Goal: Task Accomplishment & Management: Complete application form

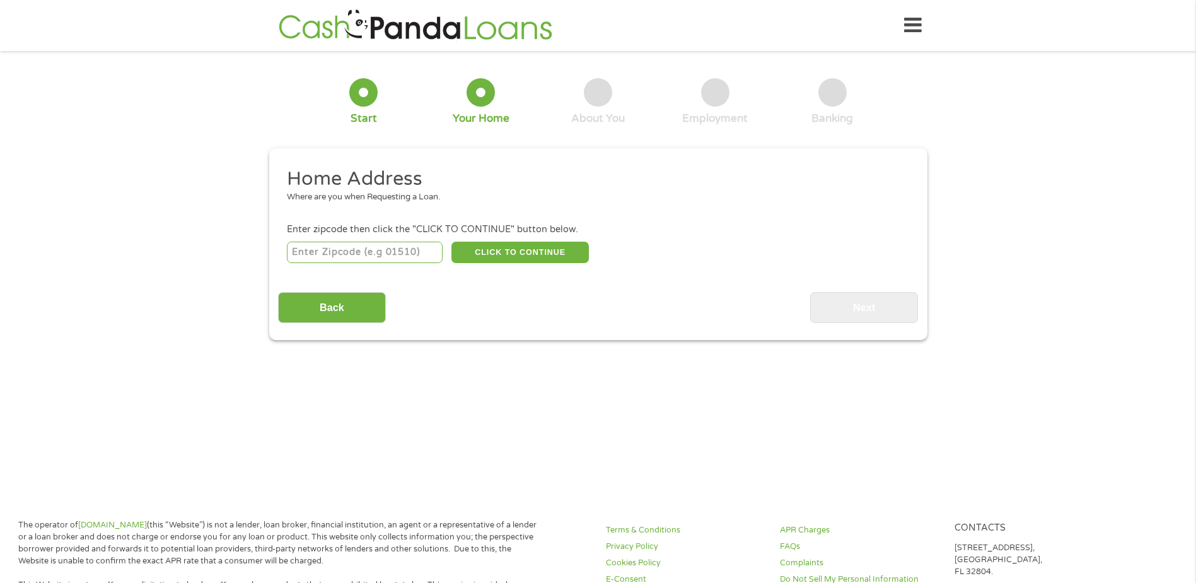
click at [344, 252] on input "number" at bounding box center [365, 252] width 156 height 21
type input "72117"
select select "[US_STATE]"
click at [516, 247] on button "CLICK TO CONTINUE" at bounding box center [520, 252] width 137 height 21
type input "72117"
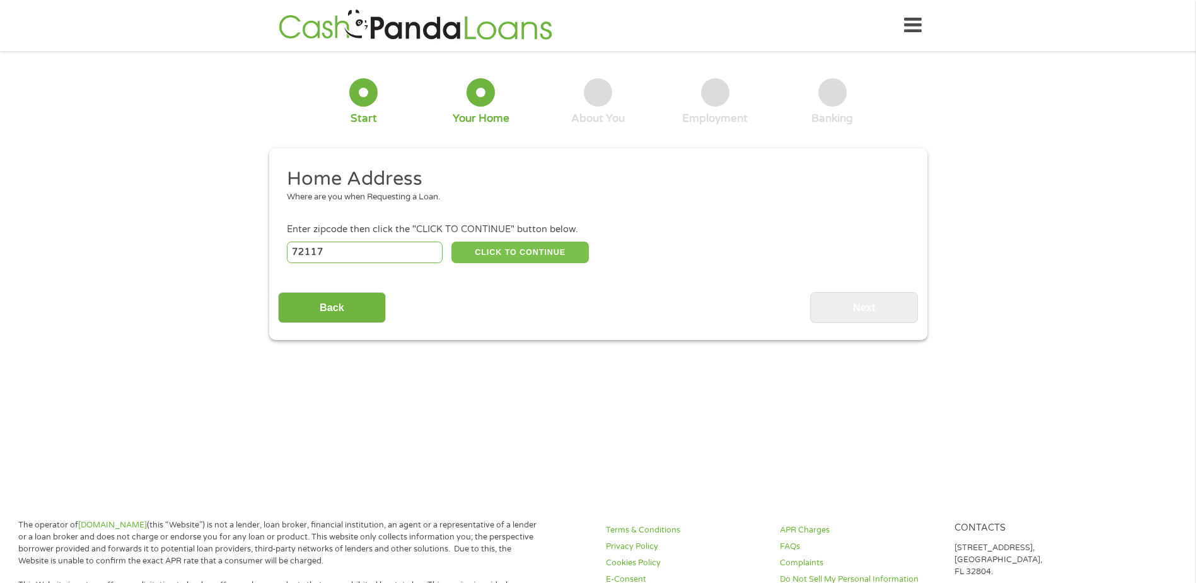
type input "[GEOGRAPHIC_DATA]"
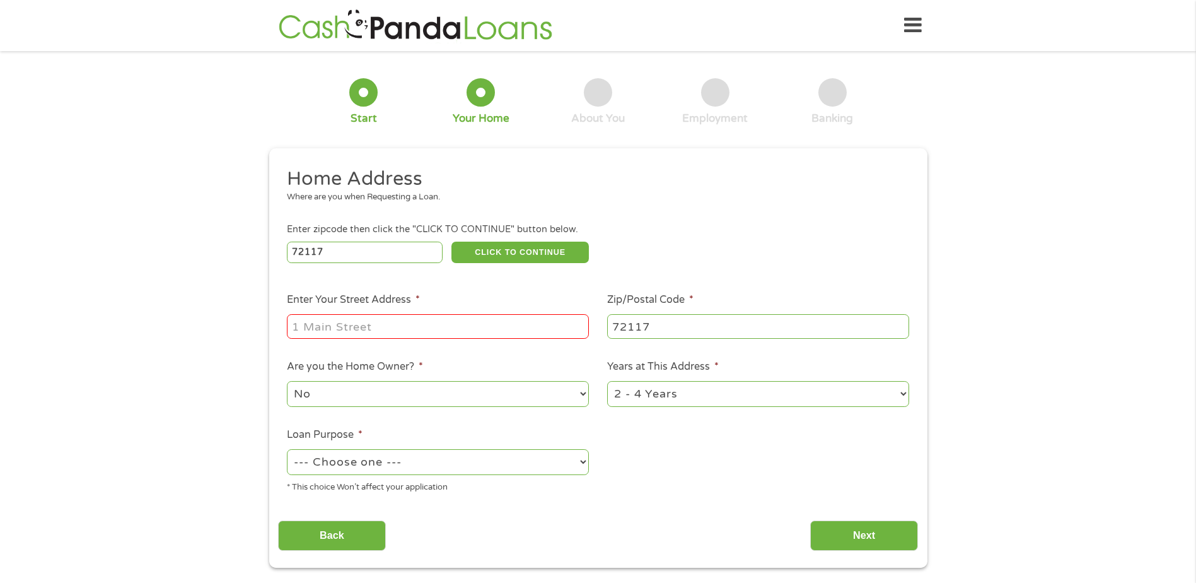
click at [424, 320] on input "Enter Your Street Address *" at bounding box center [438, 326] width 302 height 24
type input "[STREET_ADDRESS]"
click at [464, 458] on select "--- Choose one --- Pay Bills Debt Consolidation Home Improvement Major Purchase…" at bounding box center [438, 462] width 302 height 26
select select "other"
click at [287, 449] on select "--- Choose one --- Pay Bills Debt Consolidation Home Improvement Major Purchase…" at bounding box center [438, 462] width 302 height 26
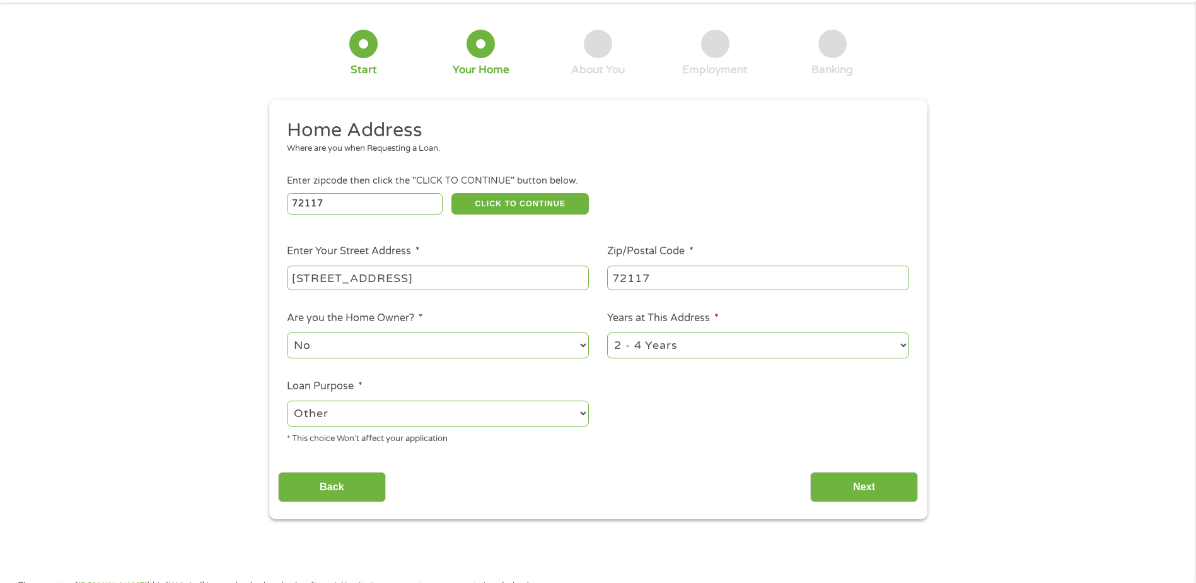
scroll to position [126, 0]
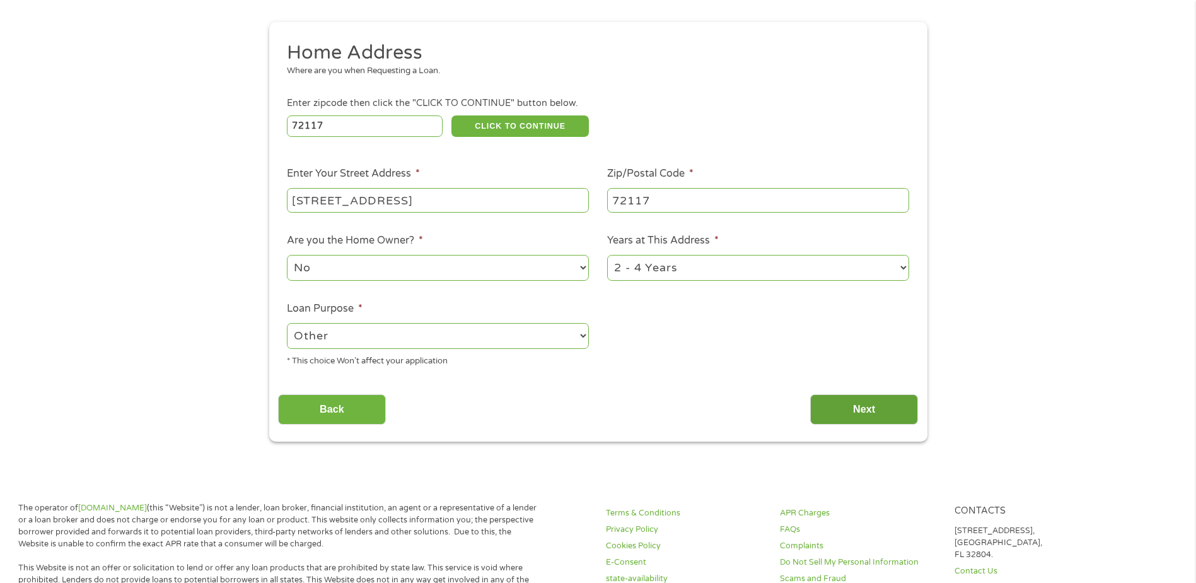
click at [865, 414] on input "Next" at bounding box center [864, 409] width 108 height 31
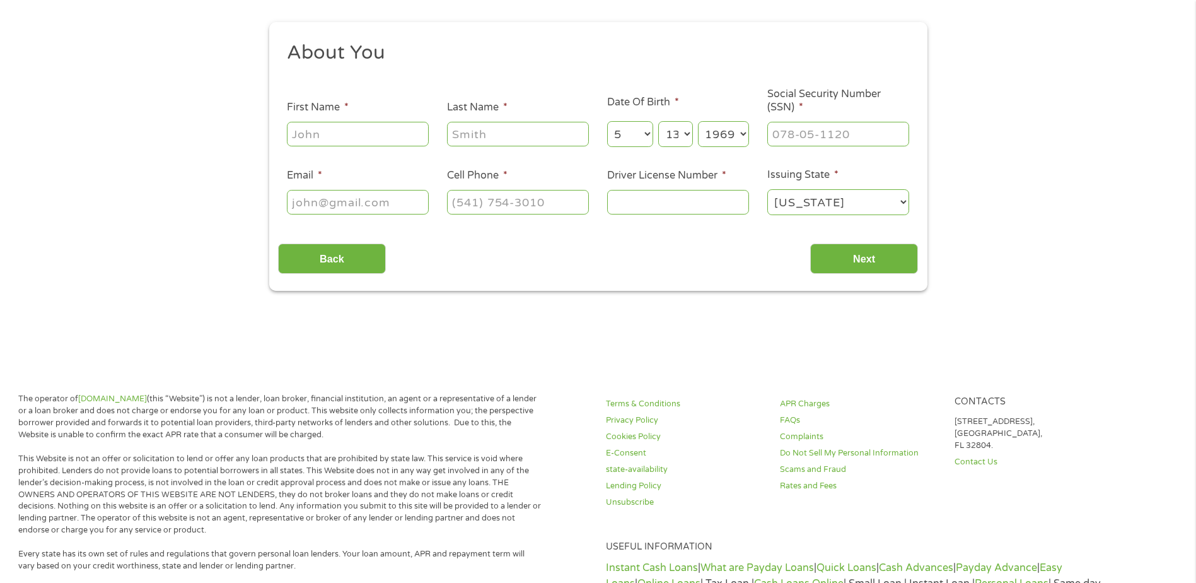
scroll to position [0, 0]
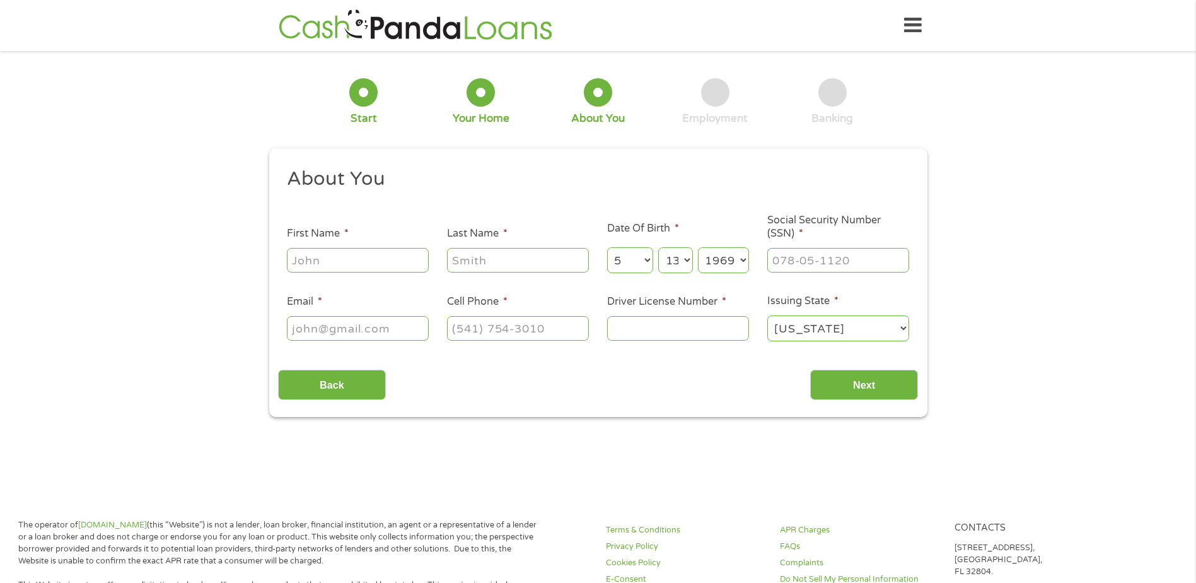
click at [320, 262] on input "First Name *" at bounding box center [358, 260] width 142 height 24
type input "[PERSON_NAME]"
type input "hampton"
type input "[PERSON_NAME][EMAIL_ADDRESS][PERSON_NAME][DOMAIN_NAME][US_STATE]"
type input "[PHONE_NUMBER]"
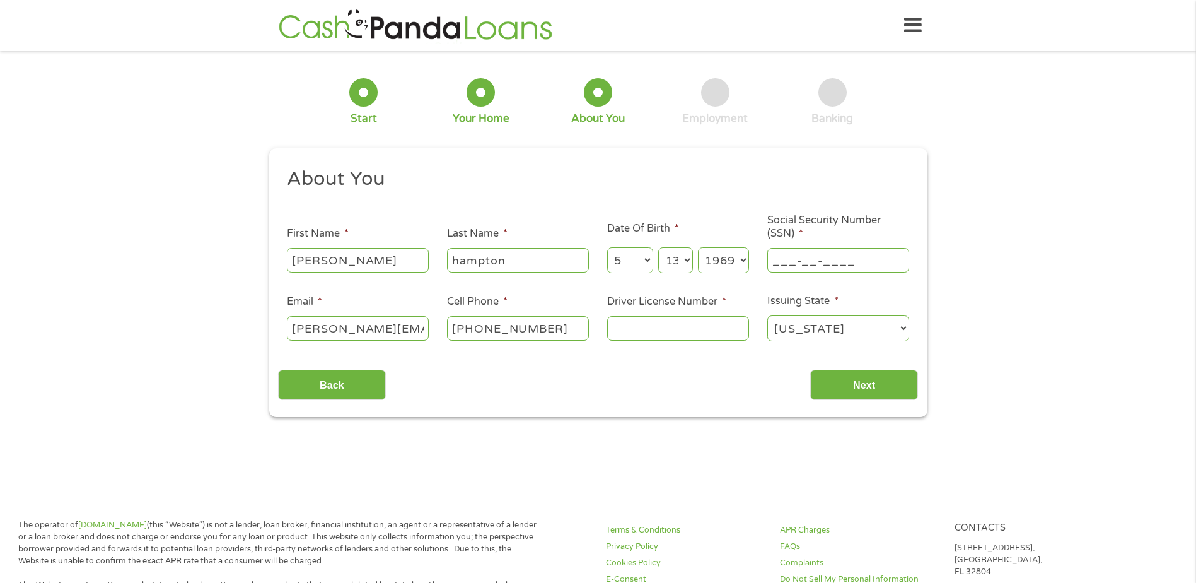
click at [794, 264] on input "___-__-____" at bounding box center [838, 260] width 142 height 24
type input "429-27-1211"
click at [628, 327] on input "Driver License Number *" at bounding box center [678, 328] width 142 height 24
type input "999018262"
click at [863, 385] on input "Next" at bounding box center [864, 385] width 108 height 31
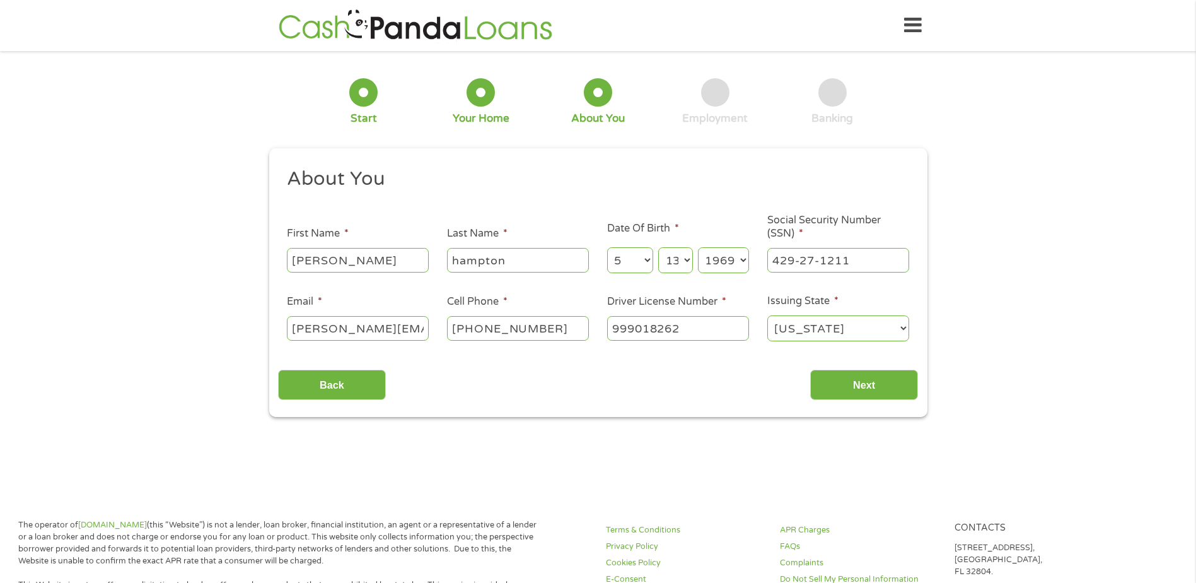
scroll to position [5, 5]
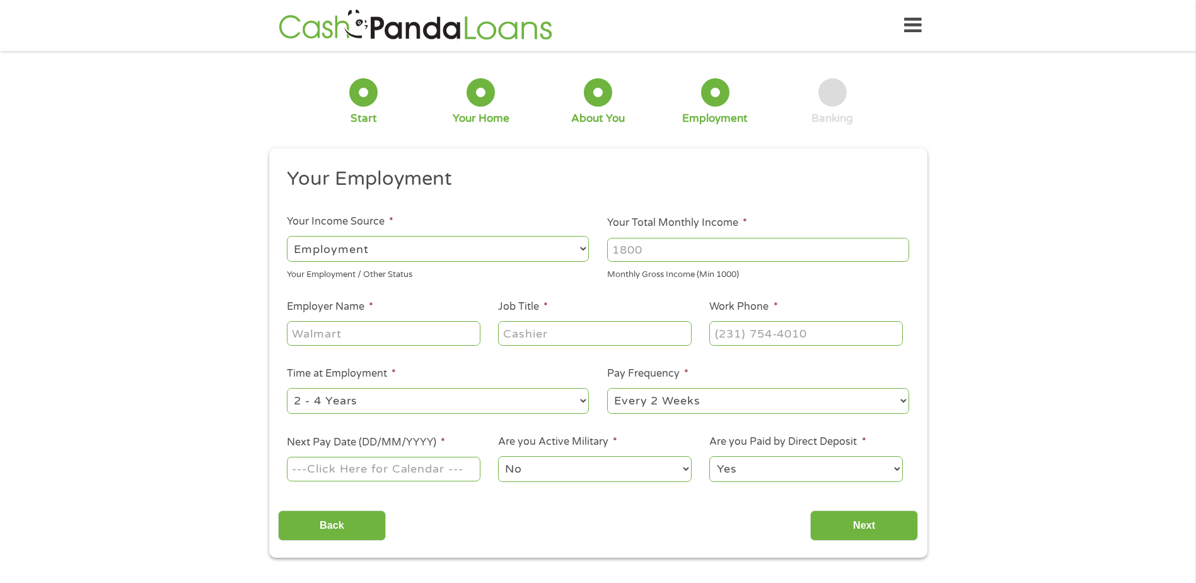
click at [648, 252] on input "Your Total Monthly Income *" at bounding box center [758, 250] width 302 height 24
type input "5000"
click at [385, 336] on input "Employer Name *" at bounding box center [383, 333] width 193 height 24
type input "t"
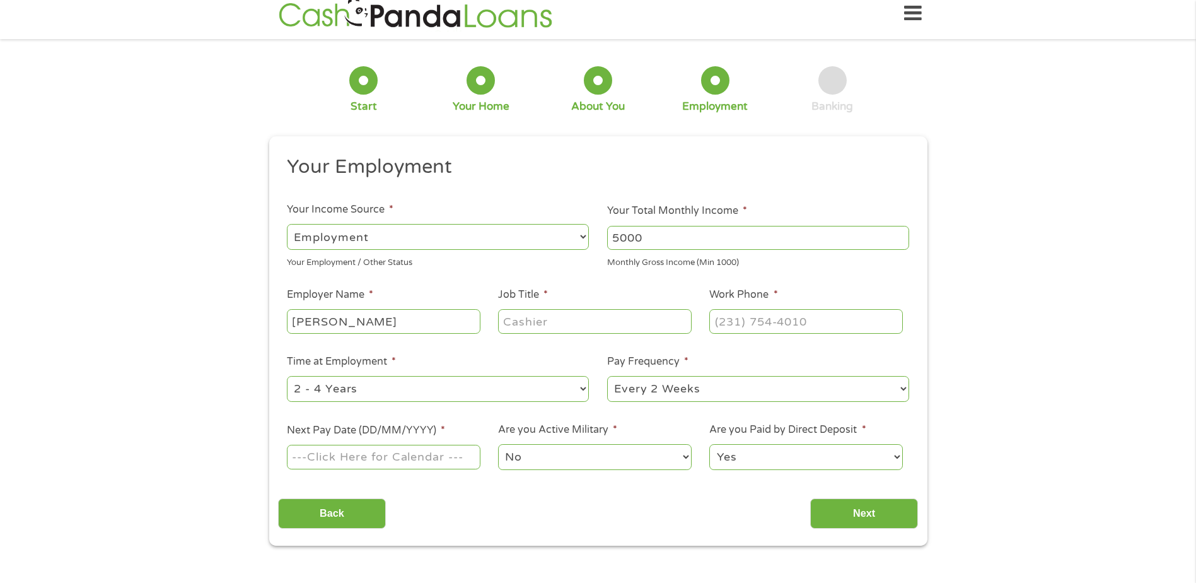
scroll to position [0, 0]
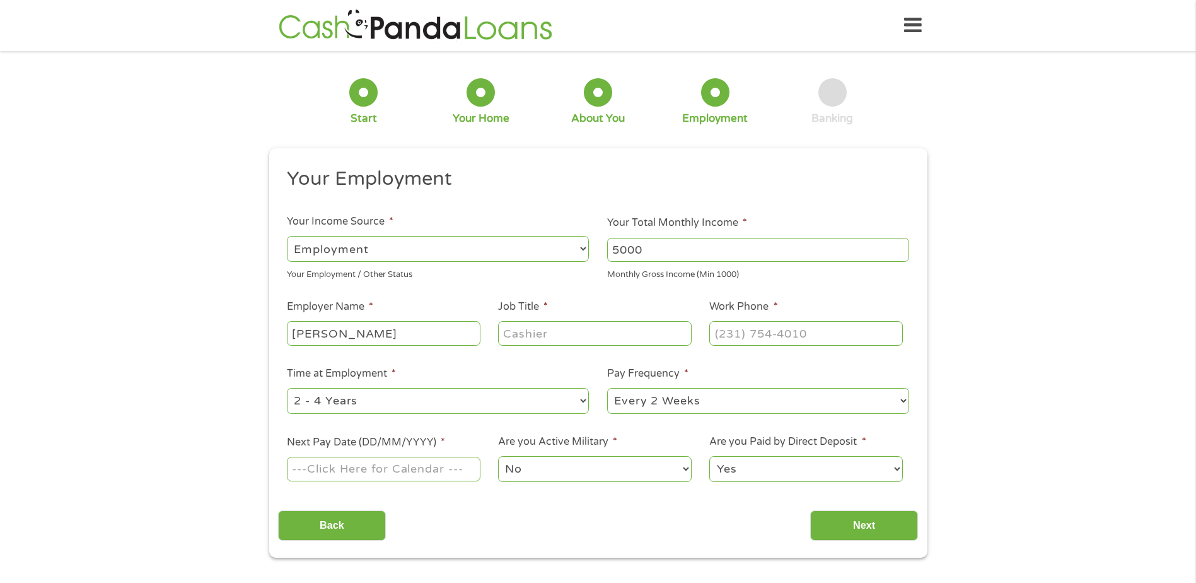
drag, startPoint x: 344, startPoint y: 331, endPoint x: 204, endPoint y: 335, distance: 140.7
click at [204, 335] on div "1 Start 2 Your Home 3 About You 4 Employment 5 Banking 6 This field is hidden w…" at bounding box center [598, 309] width 1196 height 498
type input "crothall"
click at [559, 336] on input "Job Title *" at bounding box center [594, 333] width 193 height 24
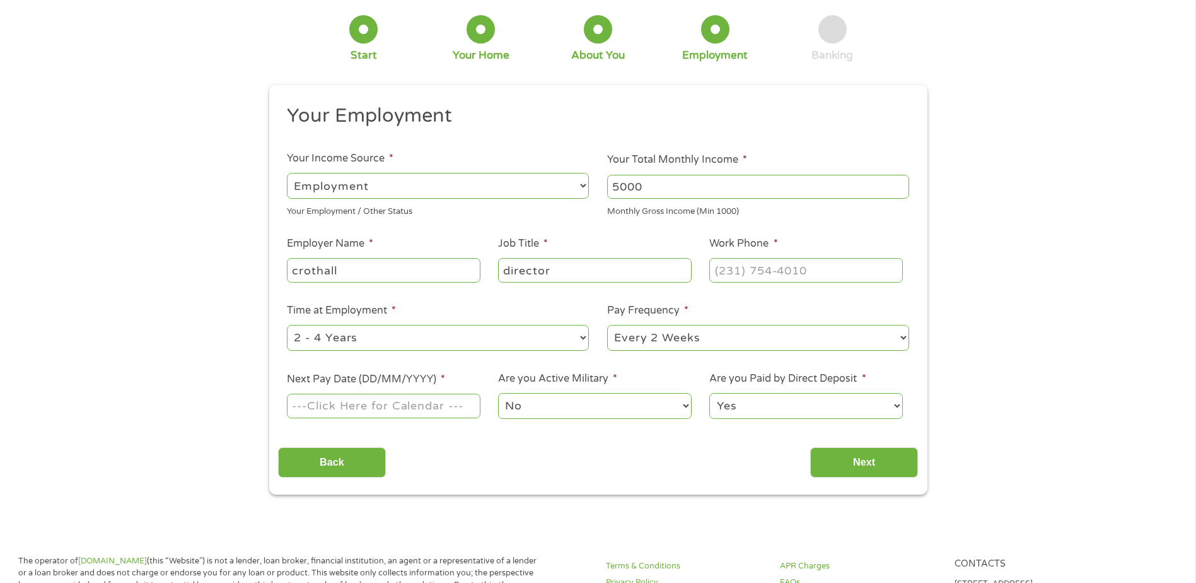
type input "director"
click at [725, 274] on input "(___) ___-____" at bounding box center [805, 270] width 193 height 24
type input "(_50) 168-3581"
click at [493, 296] on ul "Your Employment Your Income Source * --- Choose one --- Employment [DEMOGRAPHIC…" at bounding box center [598, 266] width 640 height 327
click at [575, 335] on select "--- Choose one --- 1 Year or less 1 - 2 Years 2 - 4 Years Over 4 Years" at bounding box center [438, 338] width 302 height 26
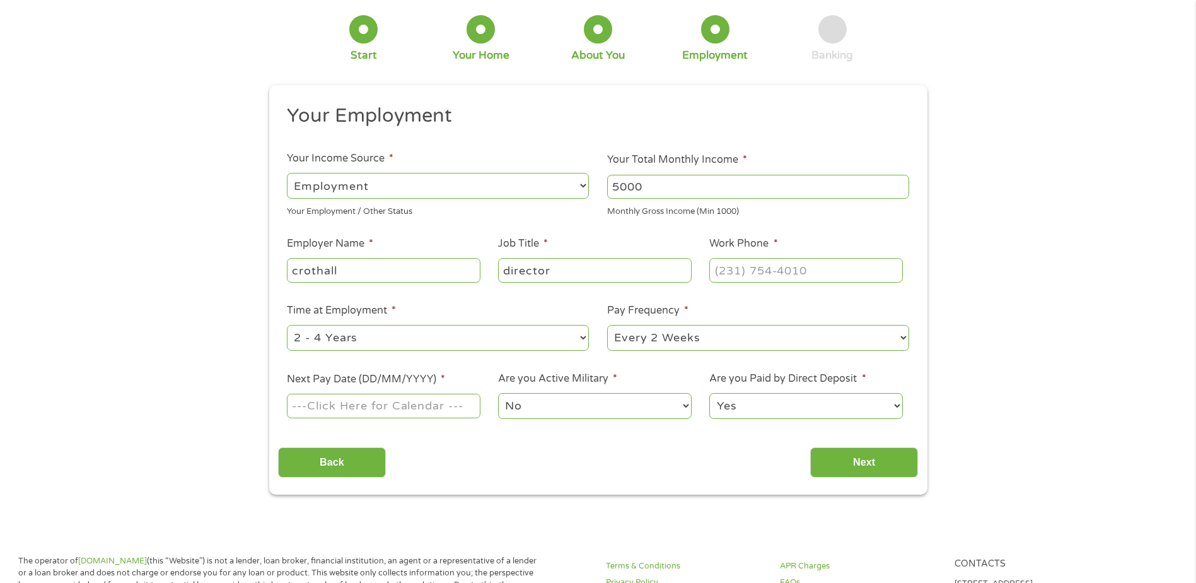
select select "60months"
click at [287, 325] on select "--- Choose one --- 1 Year or less 1 - 2 Years 2 - 4 Years Over 4 Years" at bounding box center [438, 338] width 302 height 26
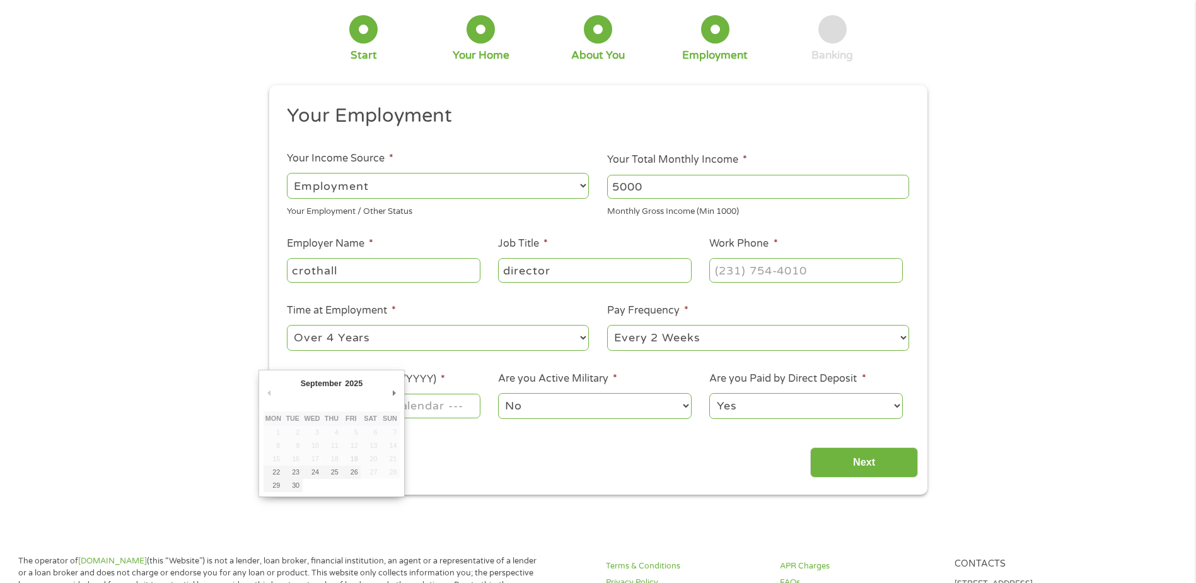
click at [416, 405] on input "Next Pay Date (DD/MM/YYYY) *" at bounding box center [383, 406] width 193 height 24
type input "[DATE]"
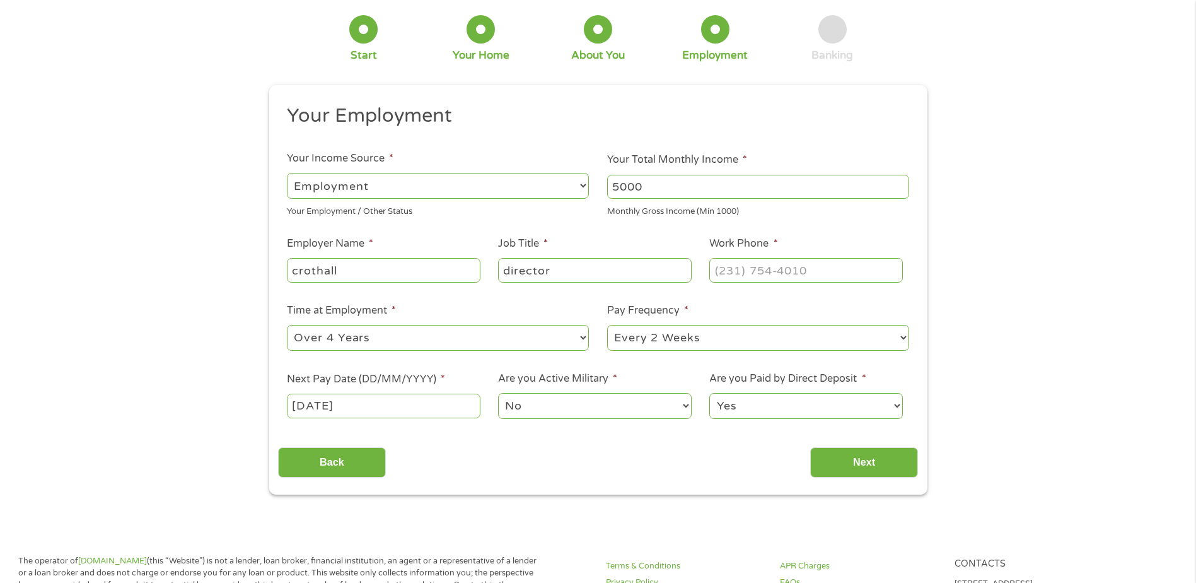
click at [773, 404] on select "Yes No" at bounding box center [805, 406] width 193 height 26
click at [623, 455] on div "Back Next" at bounding box center [598, 458] width 640 height 40
click at [875, 464] on input "Next" at bounding box center [864, 462] width 108 height 31
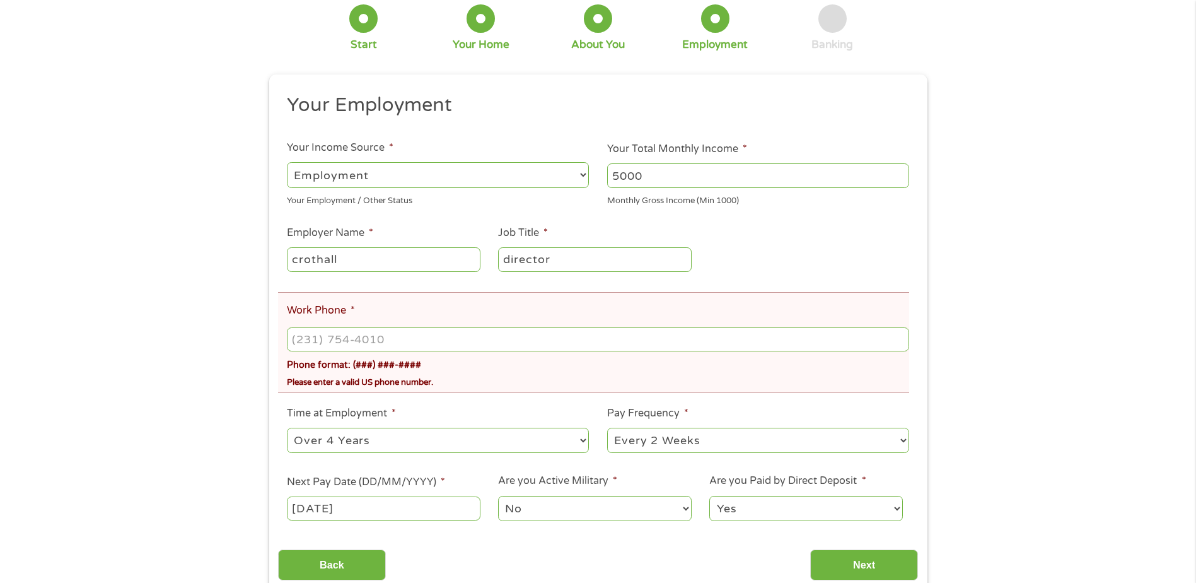
scroll to position [126, 0]
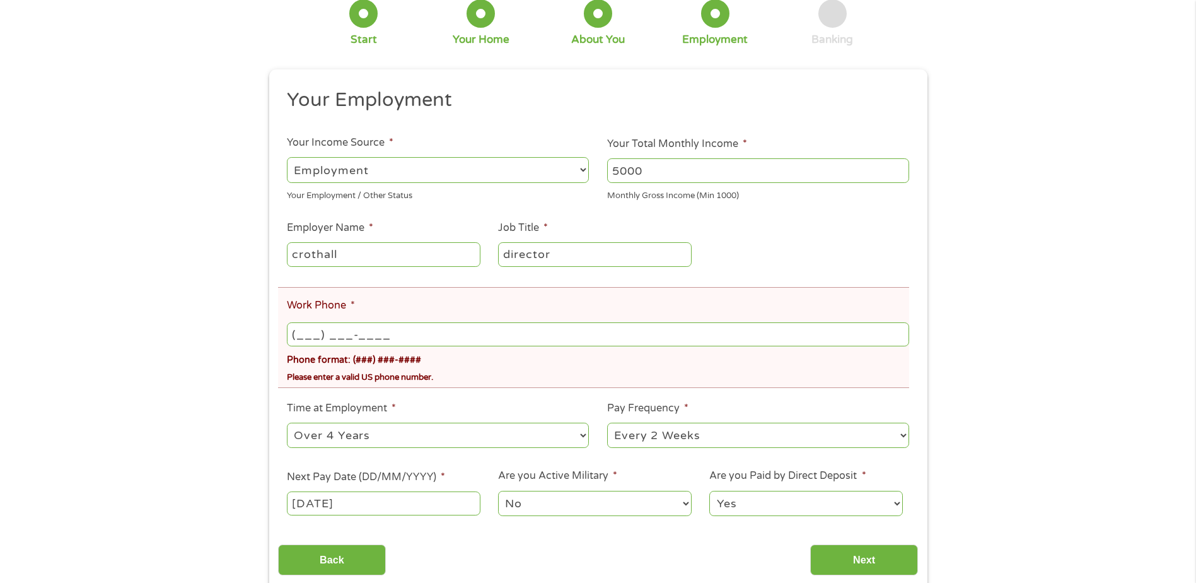
click at [319, 330] on input "(___) ___-____" at bounding box center [598, 334] width 622 height 24
drag, startPoint x: 381, startPoint y: 341, endPoint x: 283, endPoint y: 342, distance: 97.8
click at [283, 342] on li "Work Phone * (___) 501-____ Phone format: (###) ###-#### Please enter a valid U…" at bounding box center [593, 337] width 631 height 101
type input "[PHONE_NUMBER]"
click at [120, 410] on div "There was a problem with your submission. Please review the fields below. 1 Sta…" at bounding box center [598, 263] width 1196 height 658
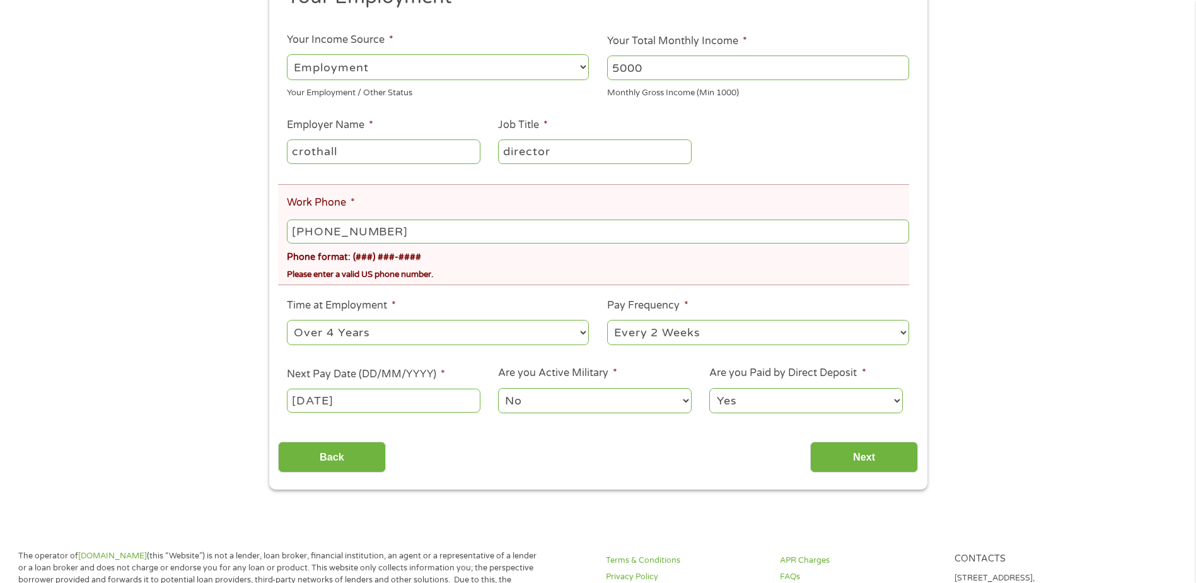
scroll to position [252, 0]
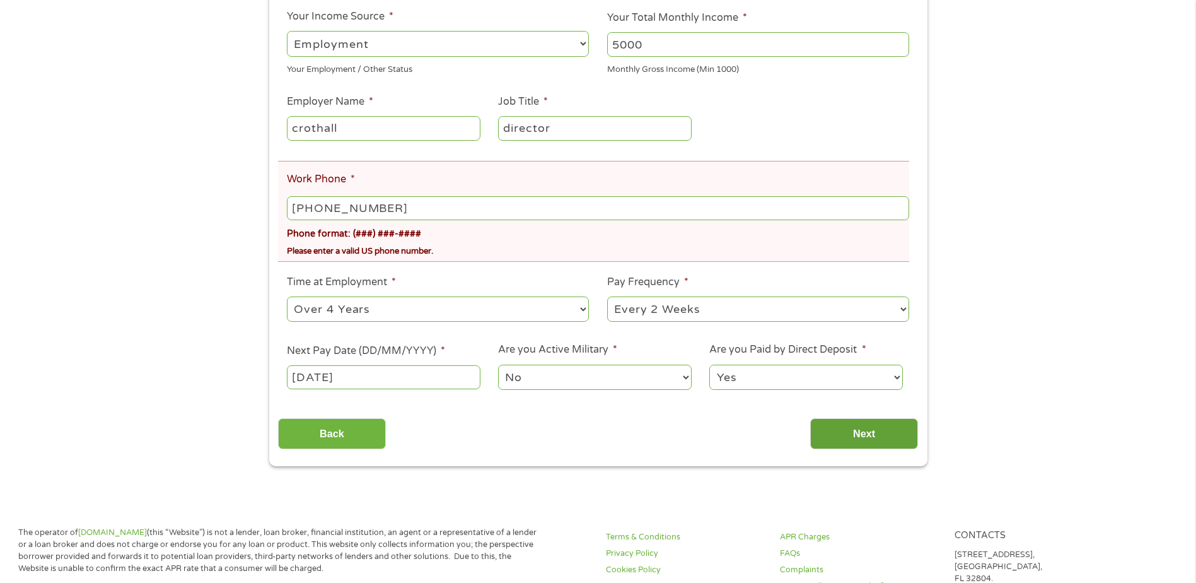
click at [855, 428] on input "Next" at bounding box center [864, 433] width 108 height 31
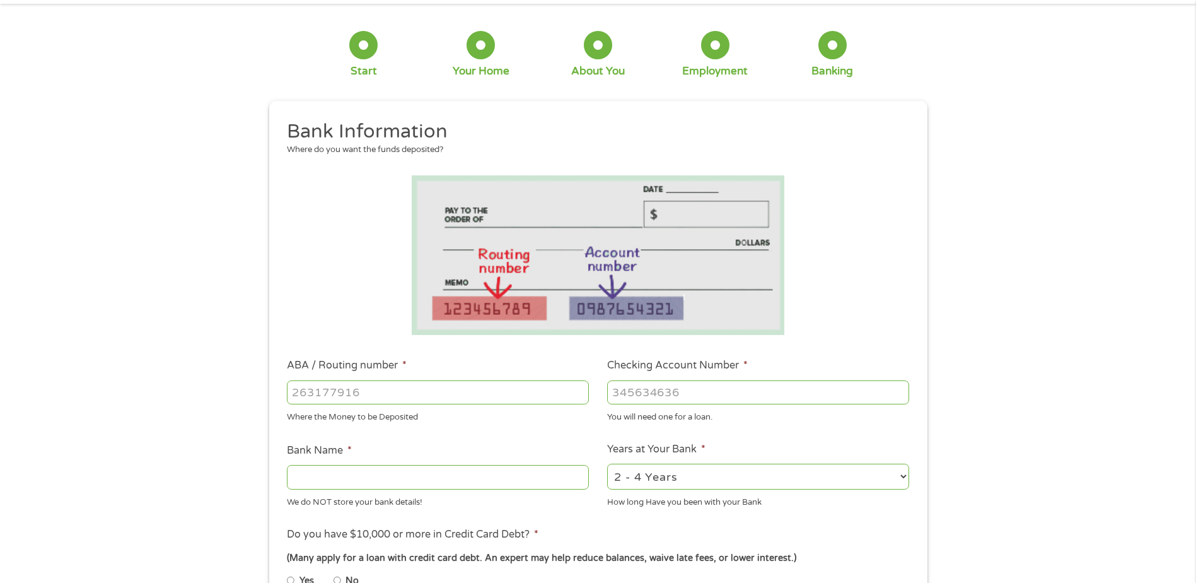
scroll to position [0, 0]
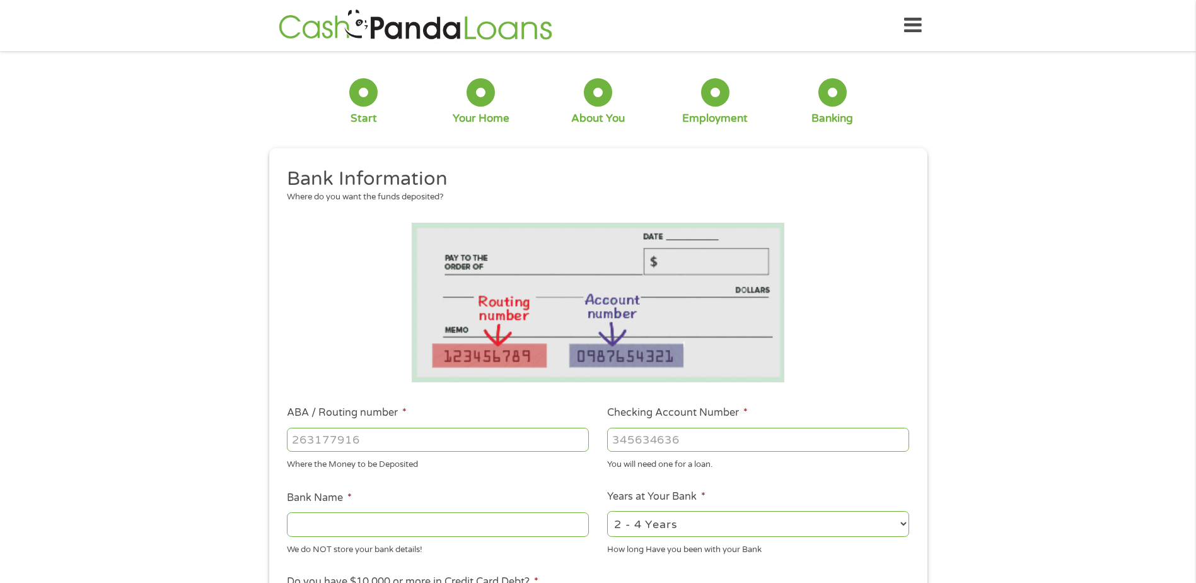
click at [330, 440] on input "ABA / Routing number *" at bounding box center [438, 440] width 302 height 24
type input "065400137"
type input "JPMORGAN CHASE BANK NA"
type input "065400137"
click at [672, 440] on input "Checking Account Number *" at bounding box center [758, 440] width 302 height 24
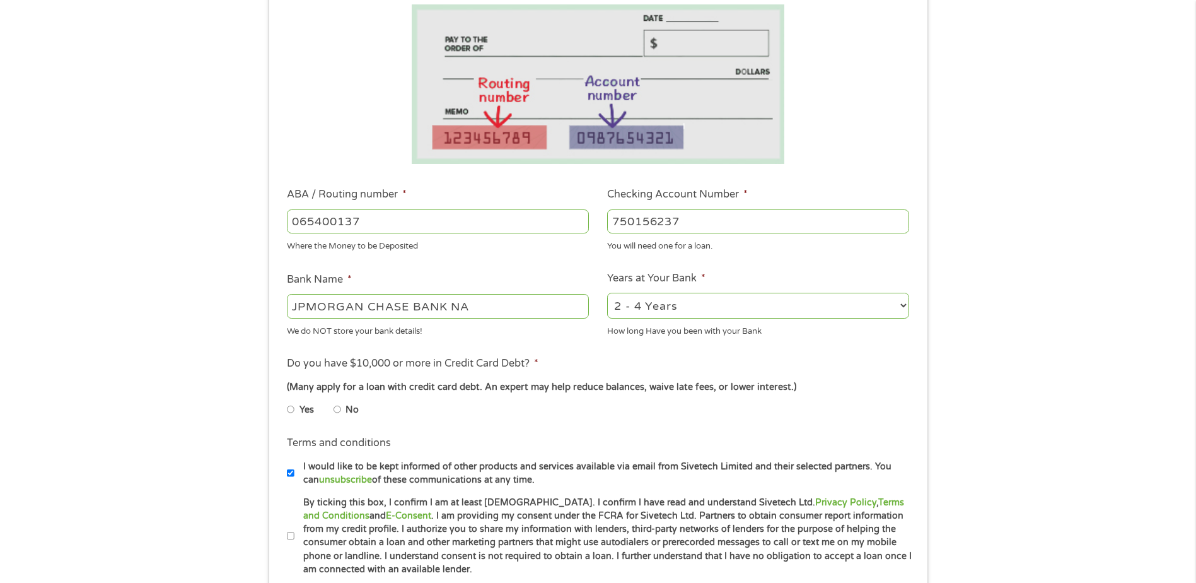
scroll to position [252, 0]
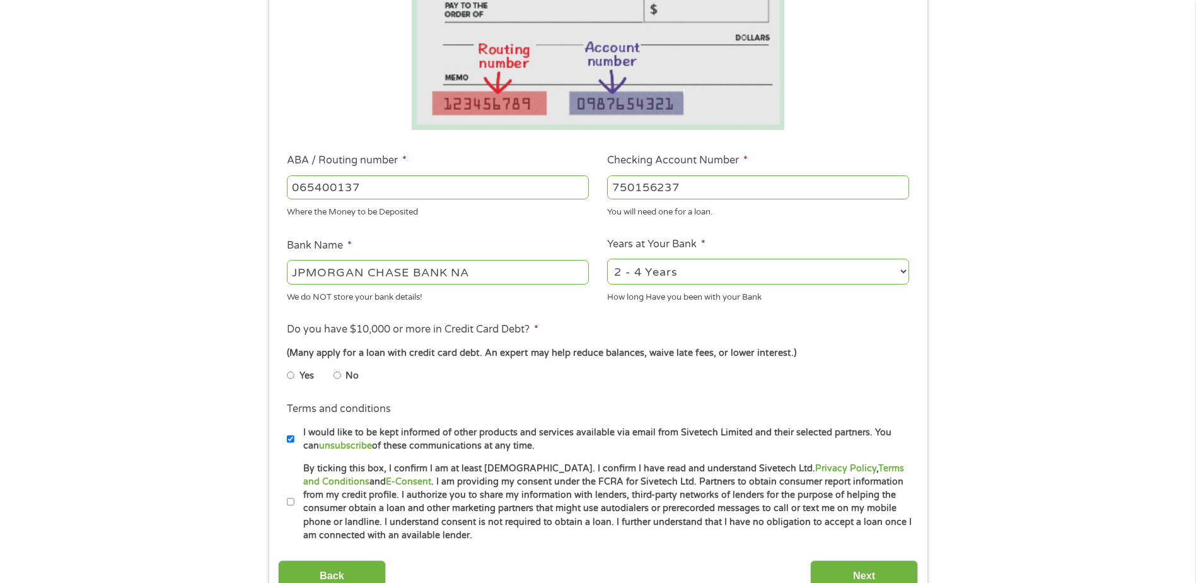
type input "750156237"
click at [293, 375] on input "Yes" at bounding box center [291, 375] width 8 height 20
radio input "true"
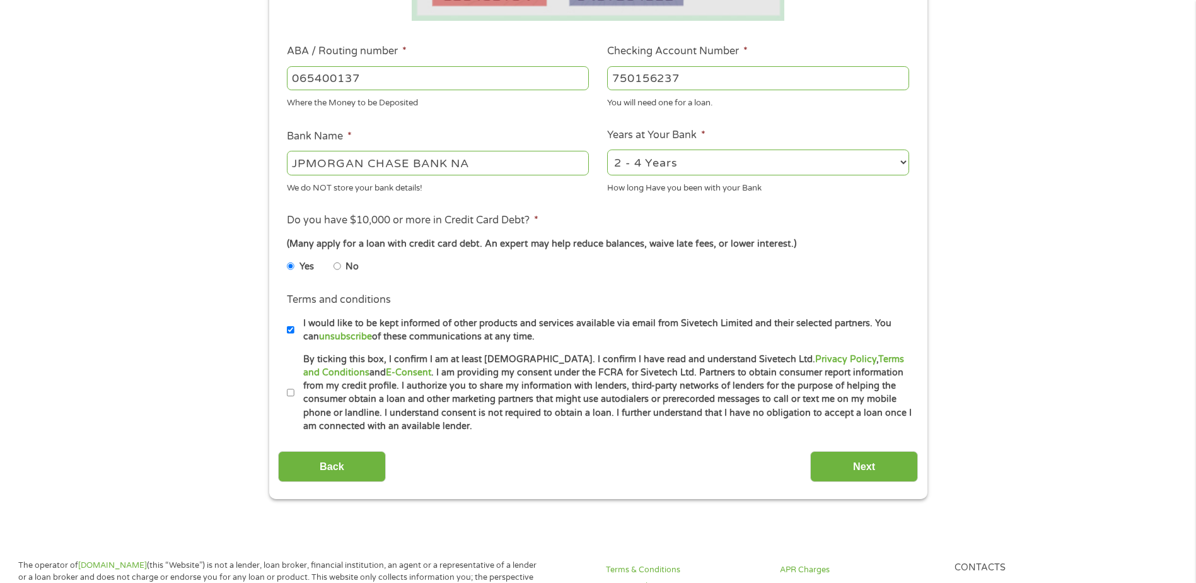
scroll to position [378, 0]
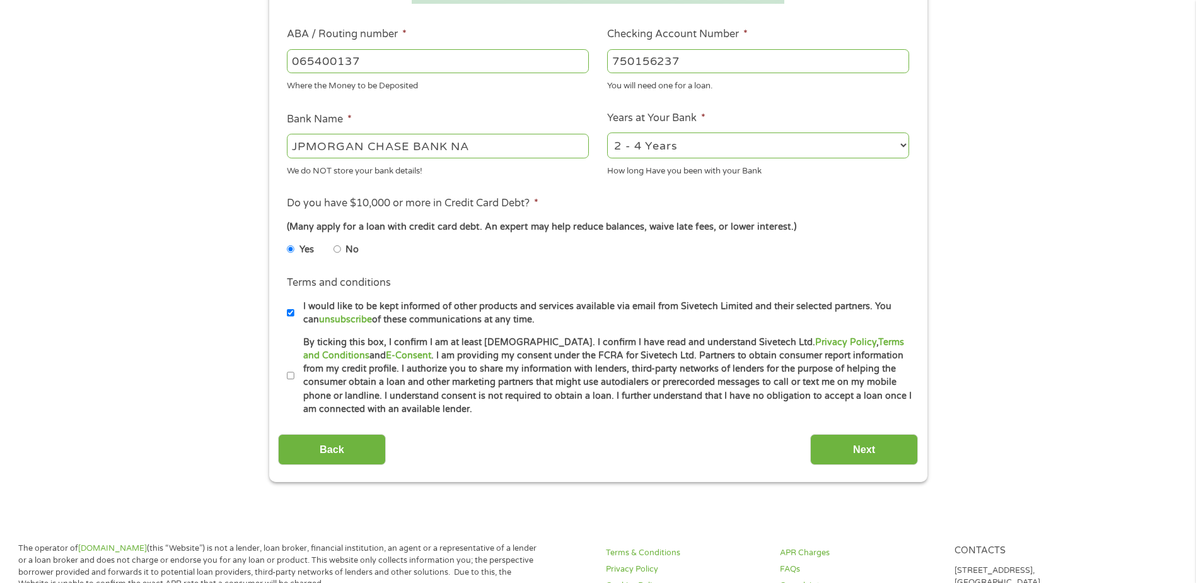
click at [289, 376] on input "By ticking this box, I confirm I am at least [DEMOGRAPHIC_DATA]. I confirm I ha…" at bounding box center [291, 376] width 8 height 20
checkbox input "true"
click at [865, 446] on input "Next" at bounding box center [864, 449] width 108 height 31
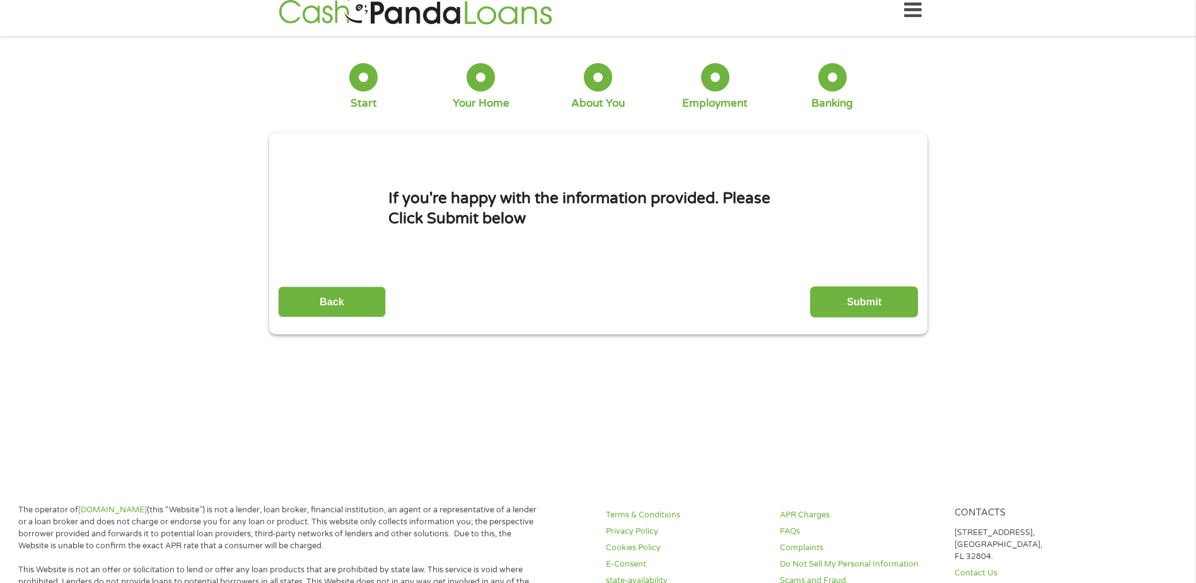
scroll to position [0, 0]
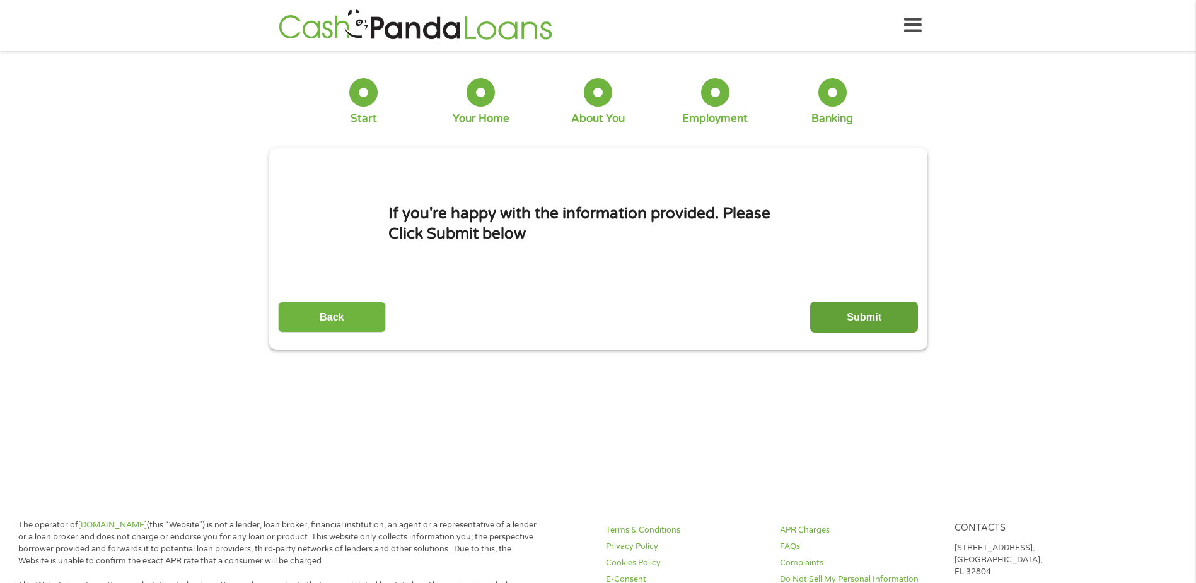
click at [862, 314] on input "Submit" at bounding box center [864, 316] width 108 height 31
